Goal: Task Accomplishment & Management: Use online tool/utility

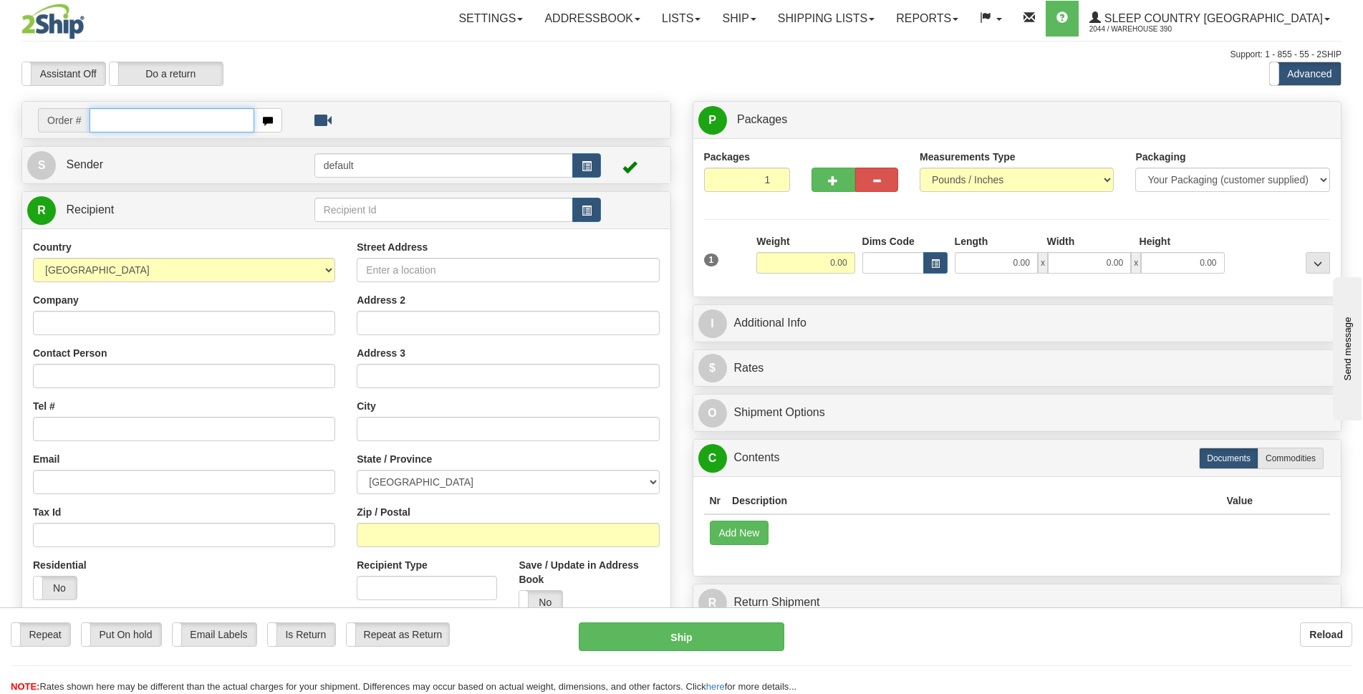
click at [137, 120] on input "text" at bounding box center [172, 120] width 165 height 24
type input "9002I002085"
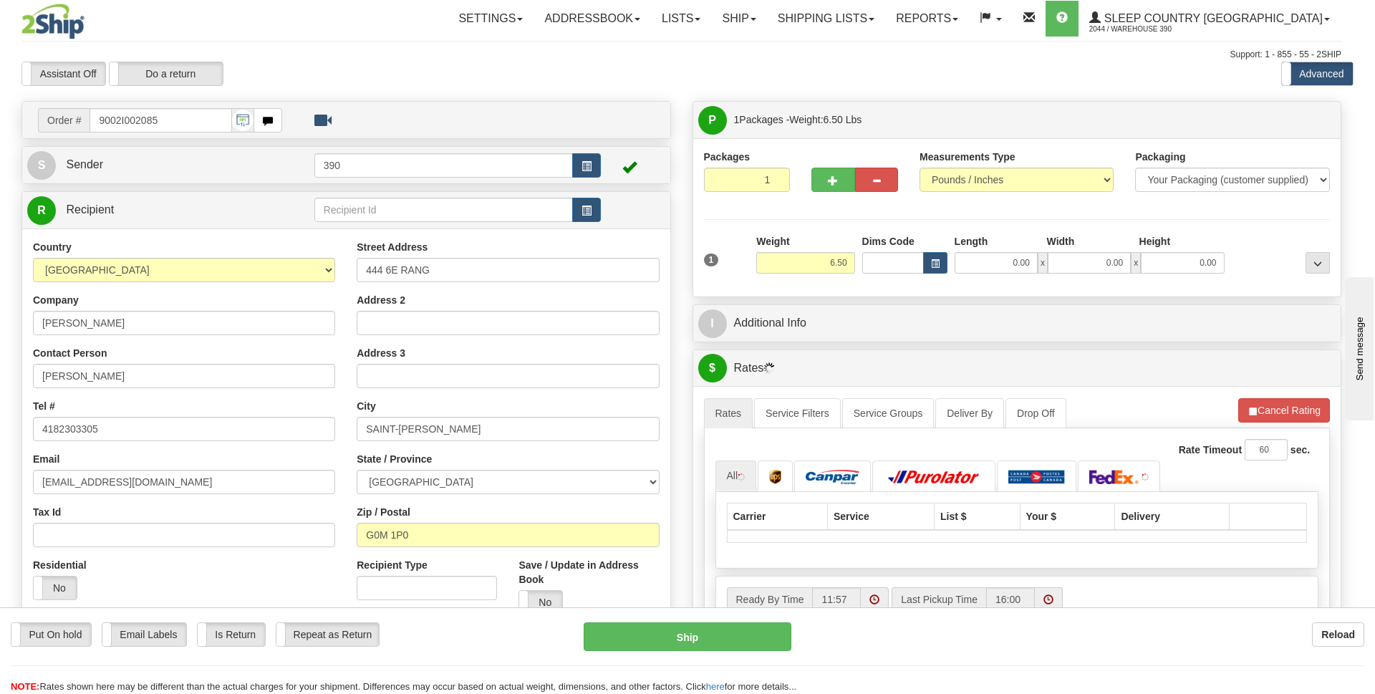
type input "SAINT-[PERSON_NAME]"
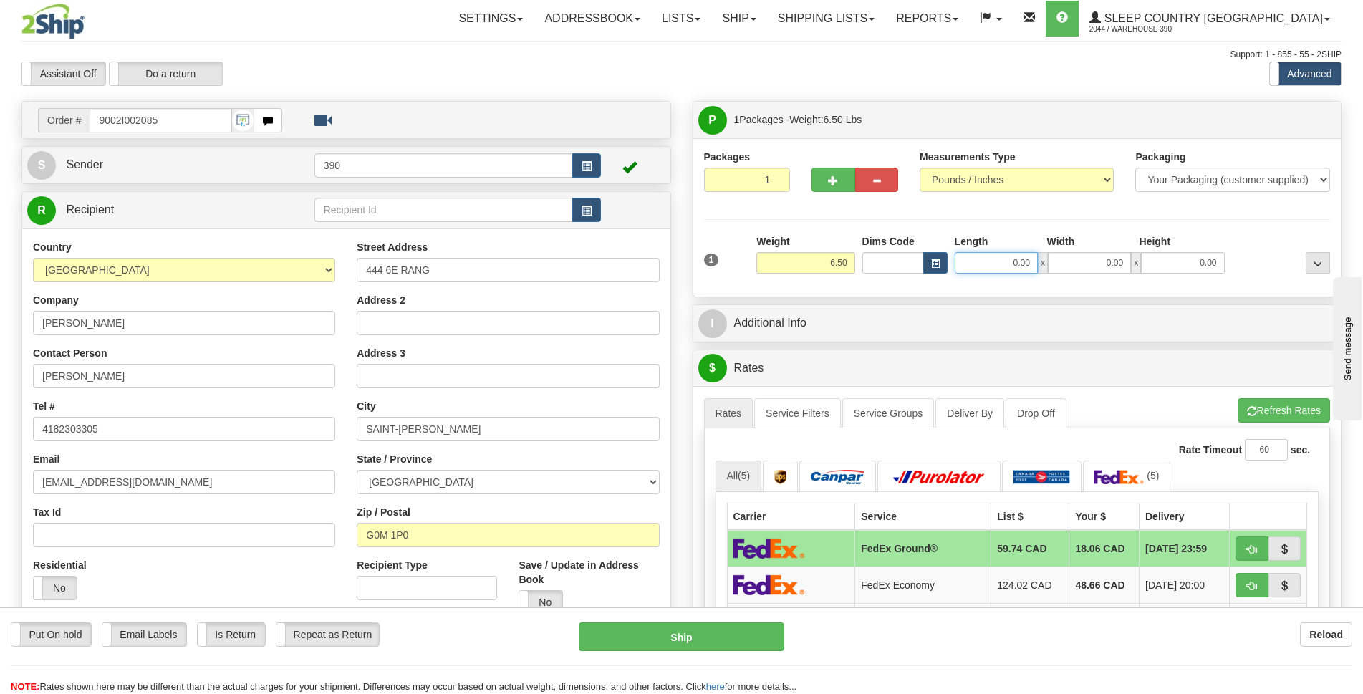
click at [1020, 264] on input "0.00" at bounding box center [996, 262] width 83 height 21
type input "12.00"
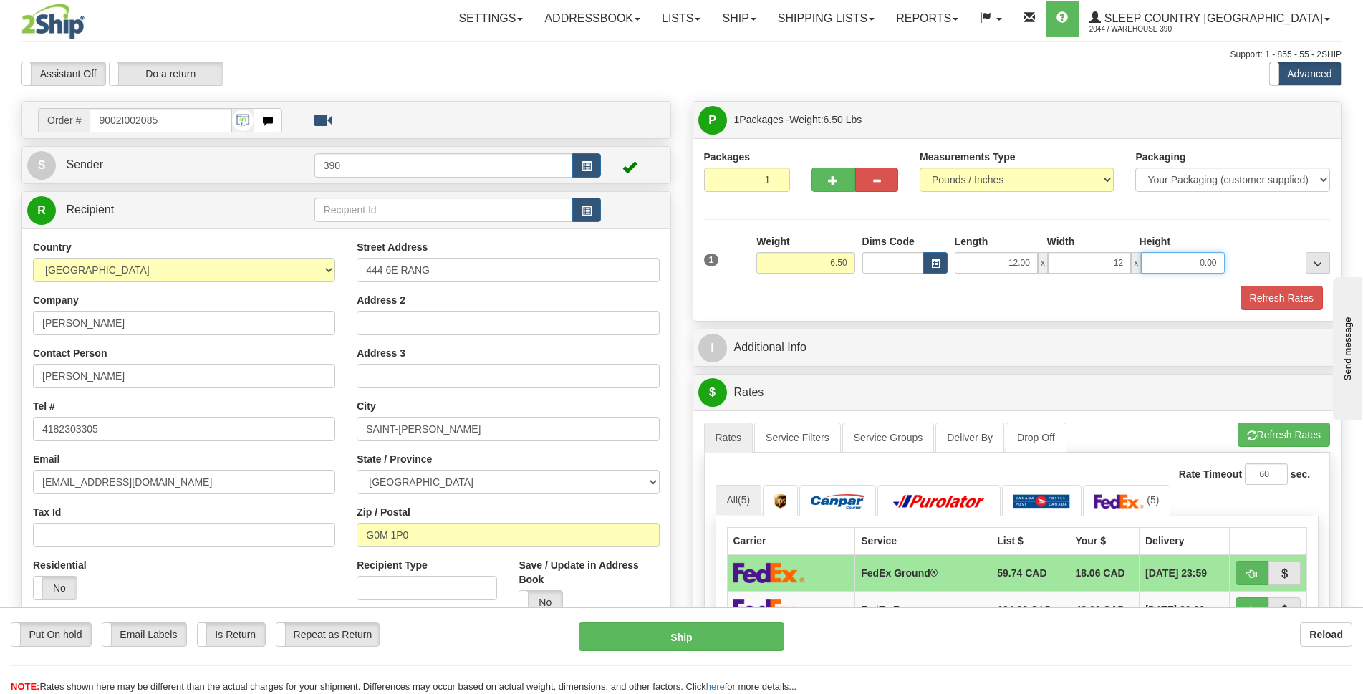
type input "12.00"
type input "20.00"
click at [1136, 306] on div "Refresh Rates" at bounding box center [1017, 298] width 634 height 24
click at [1250, 294] on button "Refresh Rates" at bounding box center [1281, 298] width 82 height 24
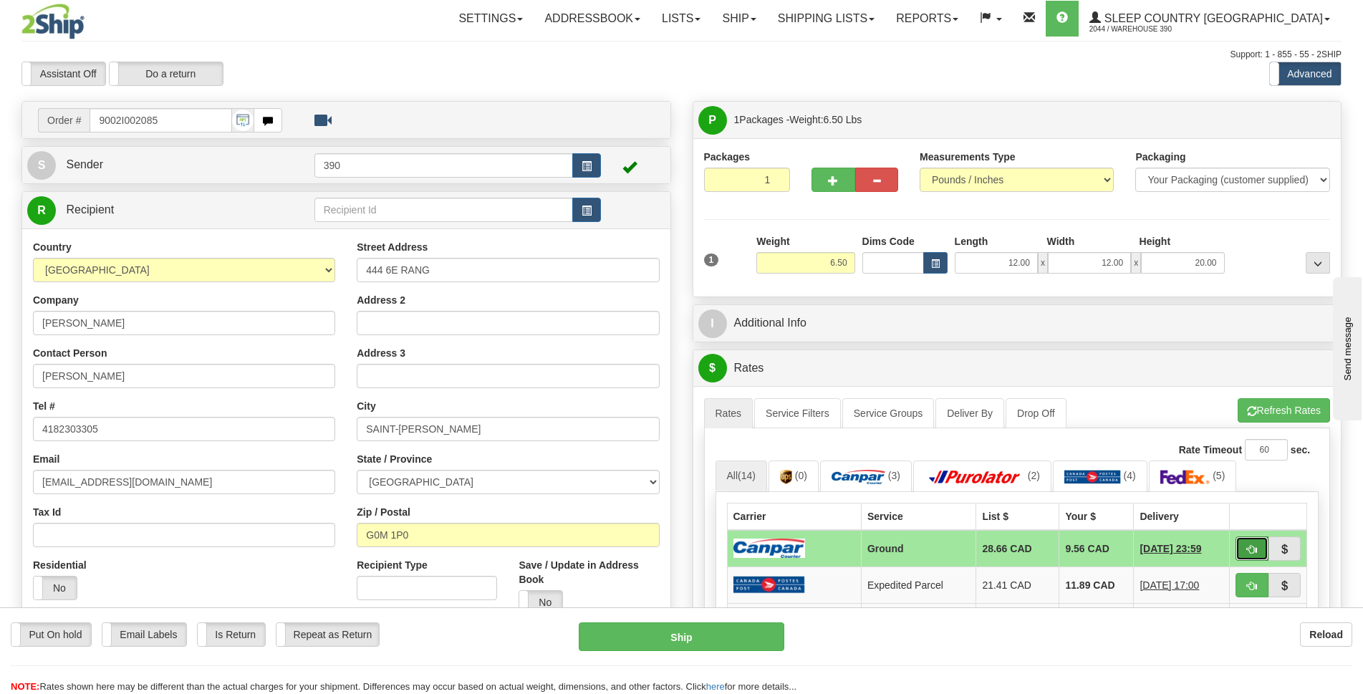
click at [1255, 554] on span "button" at bounding box center [1252, 549] width 10 height 9
type input "1"
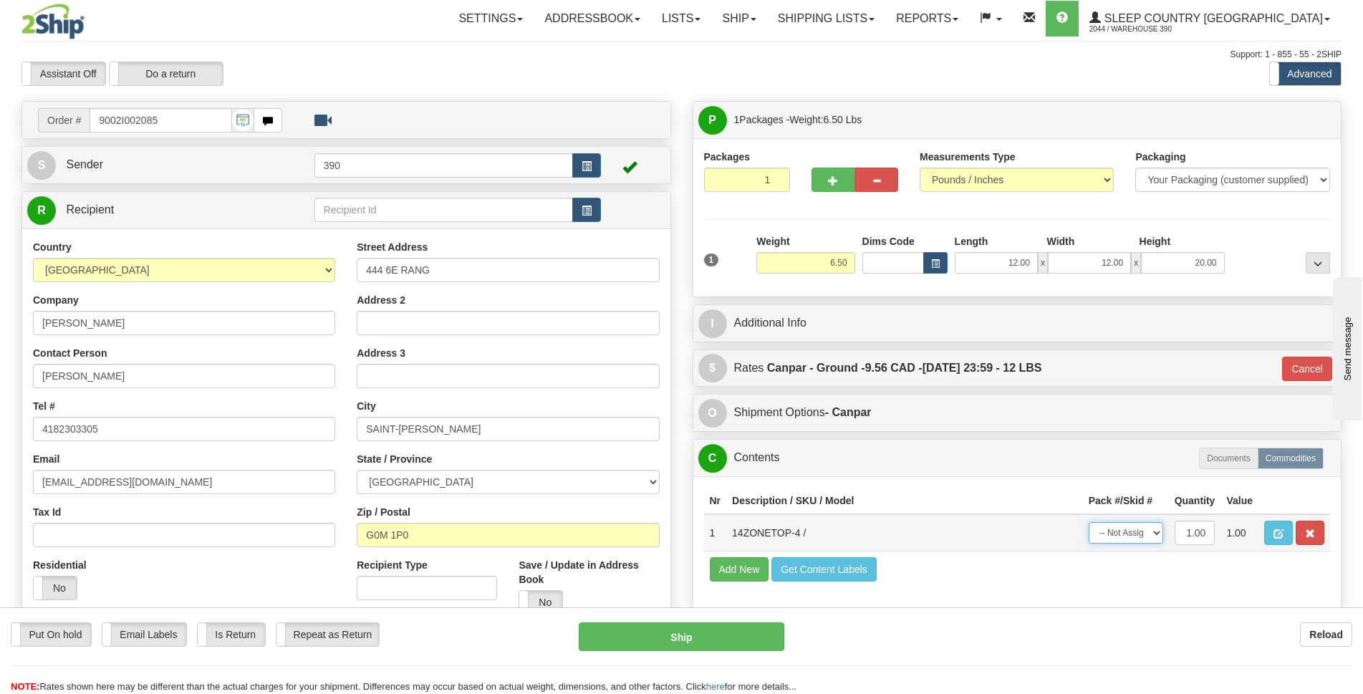
click at [1154, 536] on select "-- Not Assigned -- Package 1" at bounding box center [1125, 532] width 74 height 21
select select "0"
click at [1088, 522] on select "-- Not Assigned -- Package 1" at bounding box center [1125, 532] width 74 height 21
click at [690, 628] on button "Ship" at bounding box center [682, 636] width 206 height 29
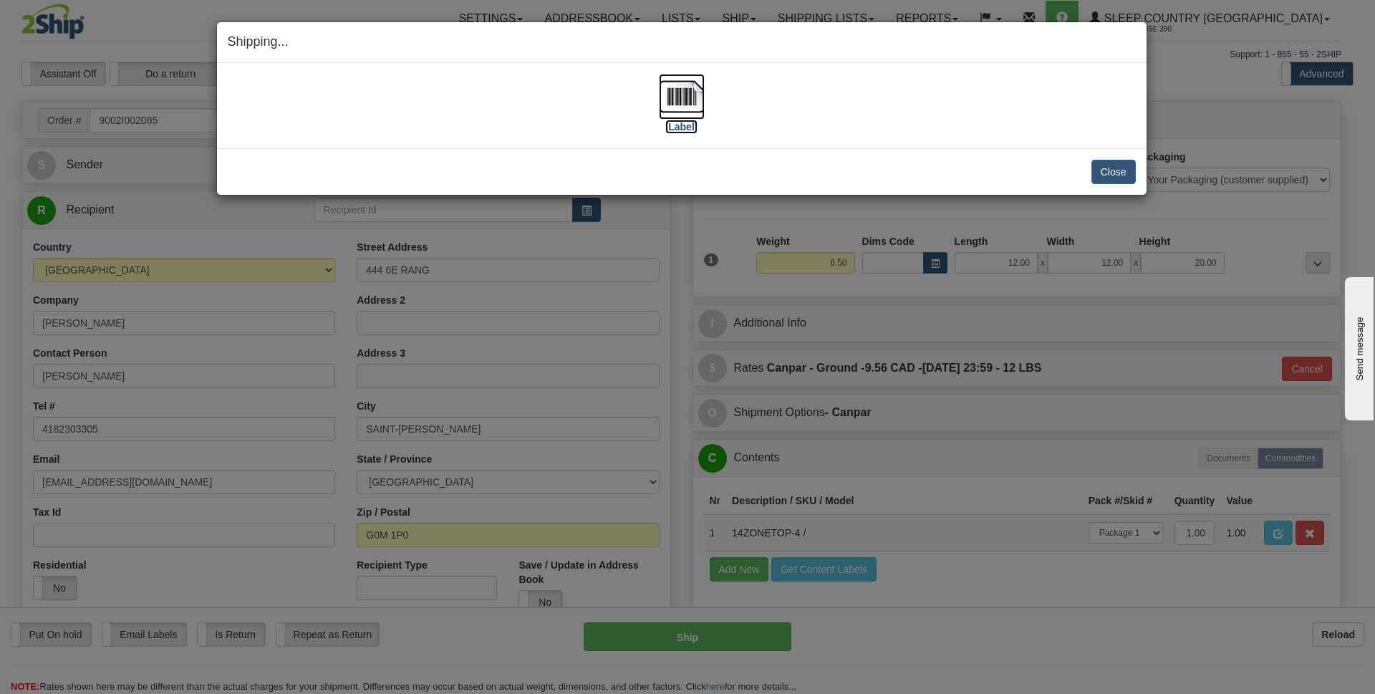
click at [675, 102] on img at bounding box center [682, 97] width 46 height 46
click at [1112, 176] on button "Close" at bounding box center [1113, 172] width 44 height 24
